Goal: Information Seeking & Learning: Stay updated

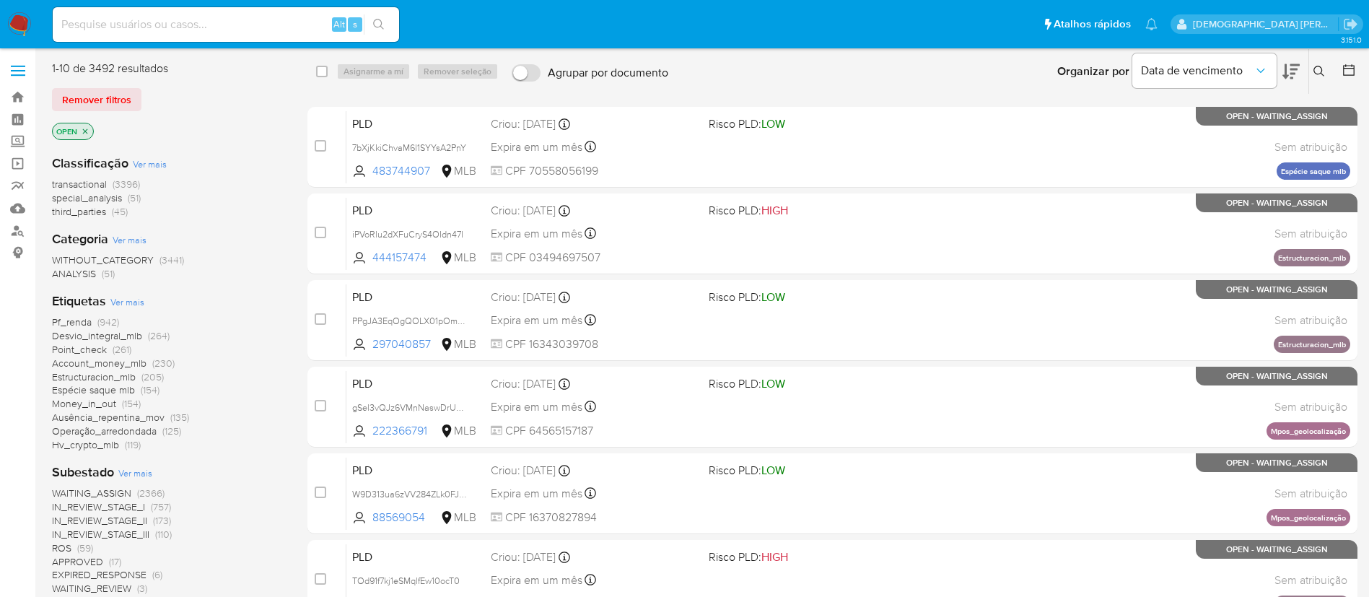
click at [125, 295] on span "Ver mais" at bounding box center [127, 301] width 34 height 13
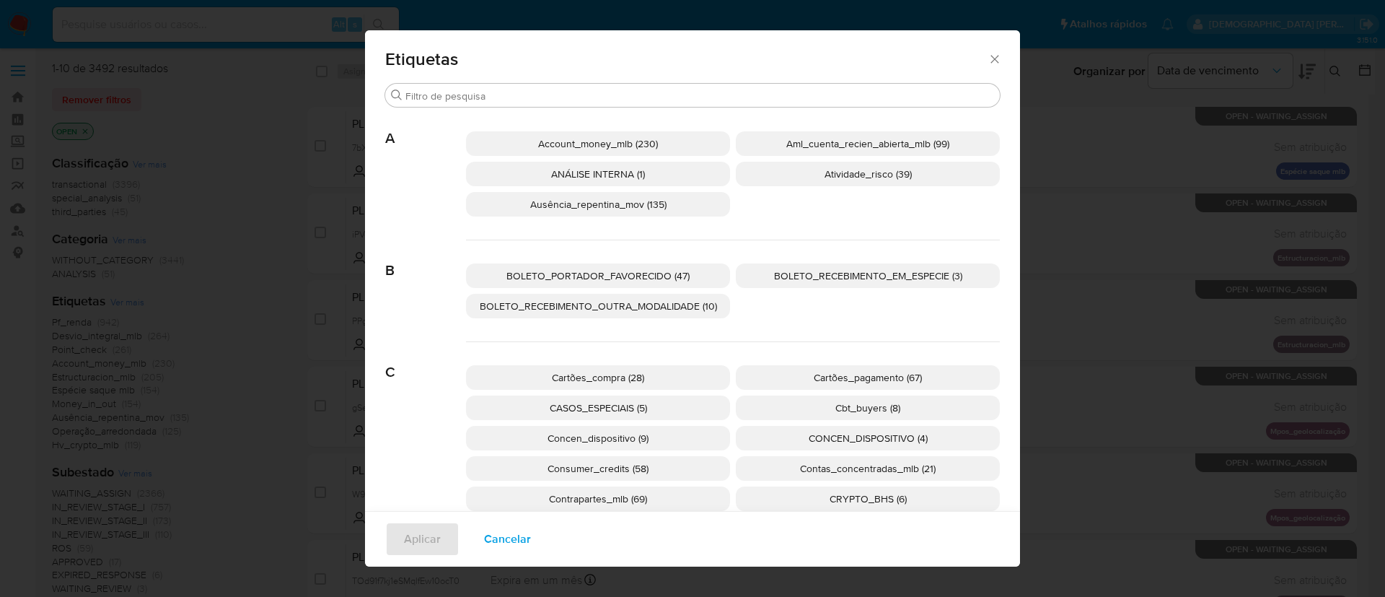
click at [988, 61] on icon "Fechar" at bounding box center [995, 59] width 14 height 14
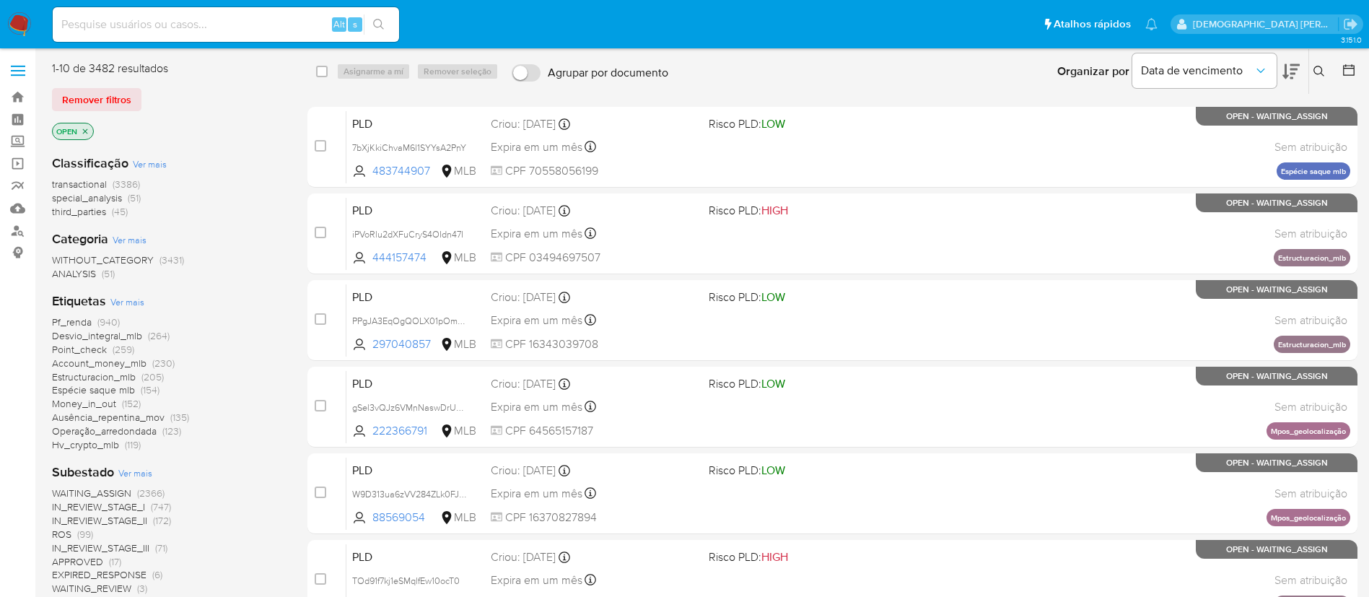
click at [131, 301] on span "Ver mais" at bounding box center [127, 301] width 34 height 13
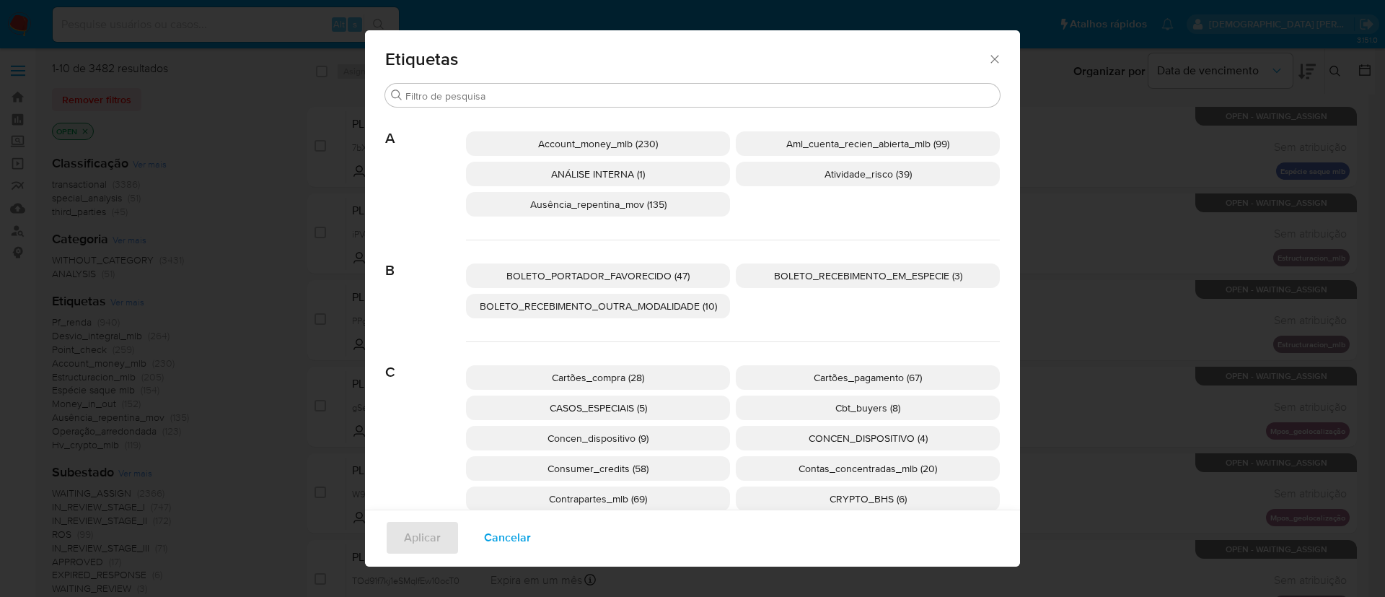
click at [988, 59] on icon "Fechar" at bounding box center [995, 59] width 14 height 14
